Goal: Task Accomplishment & Management: Manage account settings

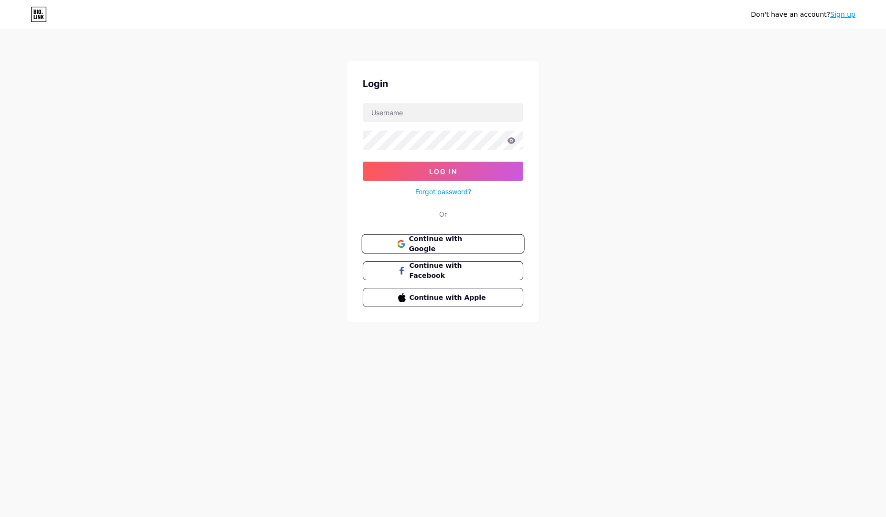
click at [475, 245] on span "Continue with Google" at bounding box center [449, 244] width 80 height 21
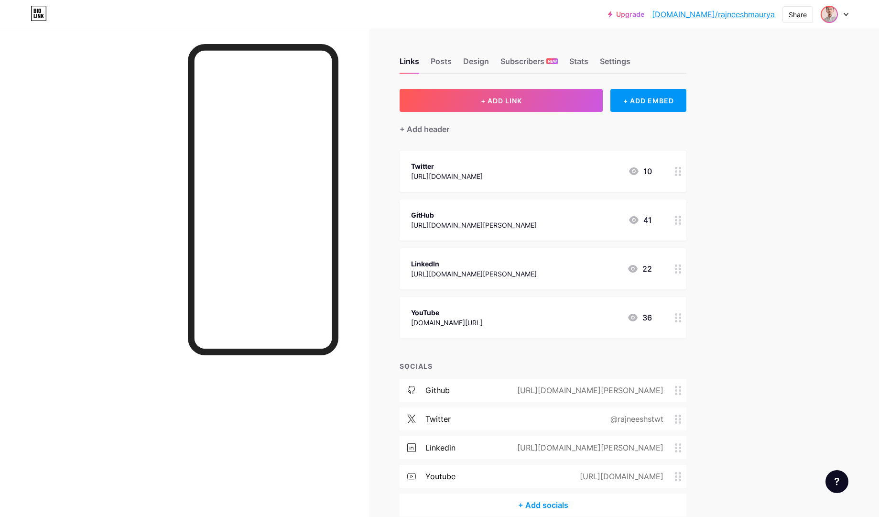
click at [828, 14] on img at bounding box center [828, 14] width 15 height 15
click at [743, 63] on img at bounding box center [744, 61] width 15 height 15
click at [465, 61] on div "Links Posts Design Subscribers NEW Stats Settings" at bounding box center [542, 56] width 287 height 33
click at [469, 59] on div "Design" at bounding box center [476, 63] width 26 height 17
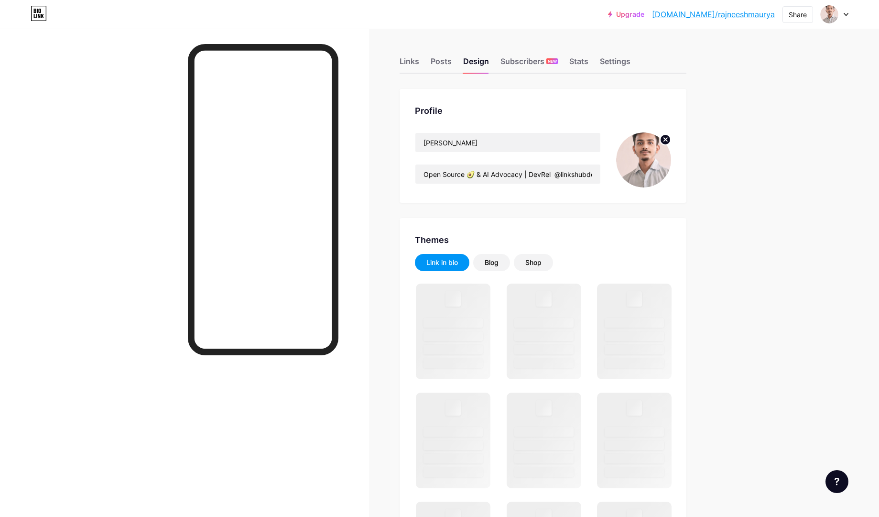
click at [643, 154] on img at bounding box center [643, 159] width 55 height 55
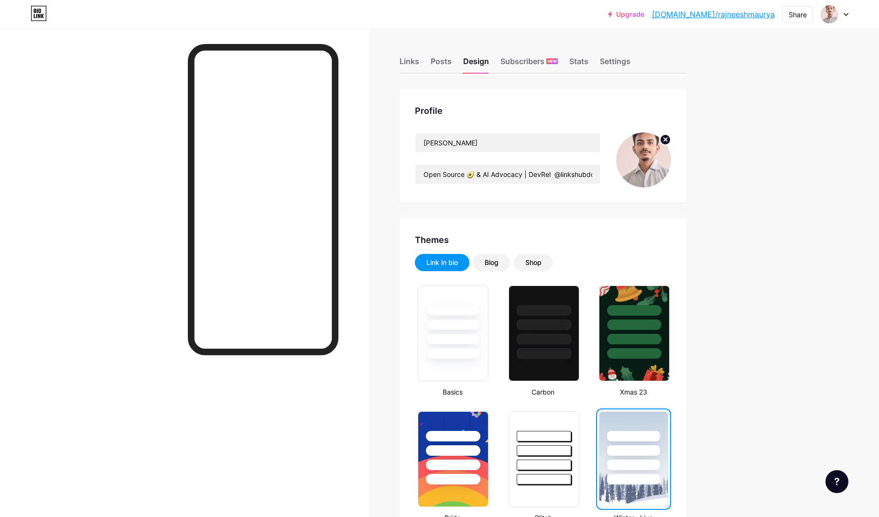
click at [652, 160] on img at bounding box center [643, 159] width 55 height 55
click at [638, 168] on img at bounding box center [643, 159] width 55 height 55
click at [638, 167] on img at bounding box center [643, 159] width 55 height 55
click at [670, 140] on circle at bounding box center [665, 139] width 11 height 11
